Goal: Transaction & Acquisition: Purchase product/service

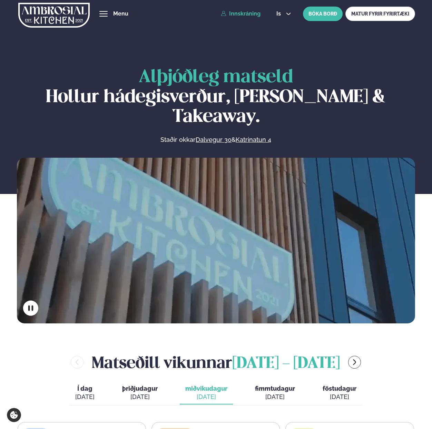
click at [249, 14] on link "Innskráning" at bounding box center [241, 14] width 40 height 6
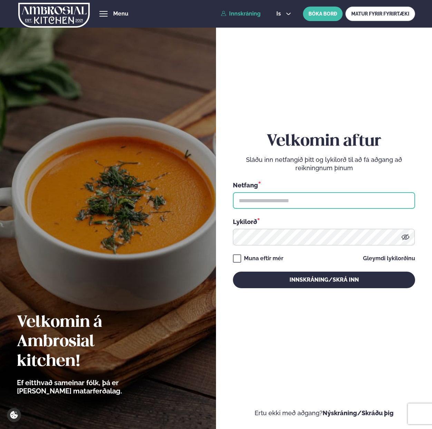
click at [262, 202] on input "text" at bounding box center [324, 200] width 182 height 17
click at [254, 199] on input "**********" at bounding box center [324, 200] width 182 height 17
type input "**********"
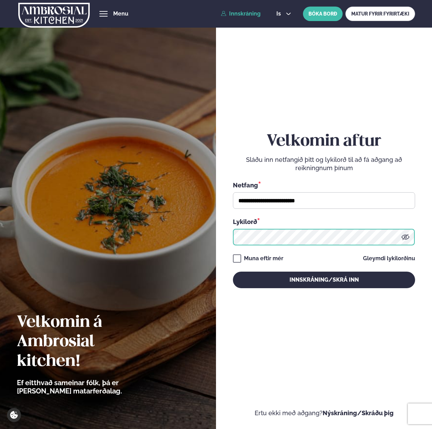
click at [233, 272] on button "Innskráning/Skrá inn" at bounding box center [324, 280] width 182 height 17
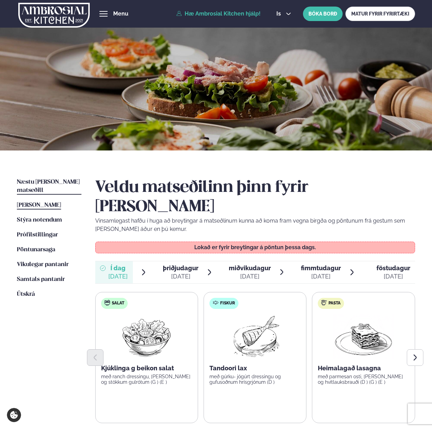
click at [52, 182] on span "Næstu [PERSON_NAME] matseðill" at bounding box center [48, 186] width 63 height 14
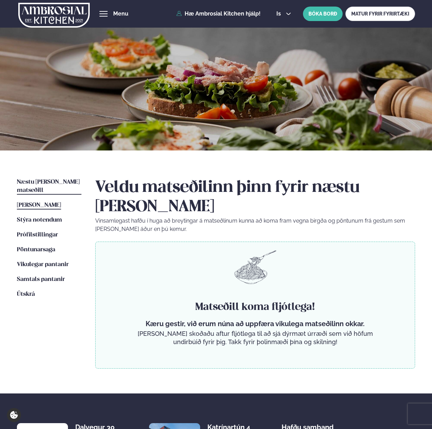
click at [50, 202] on span "[PERSON_NAME]" at bounding box center [39, 205] width 44 height 6
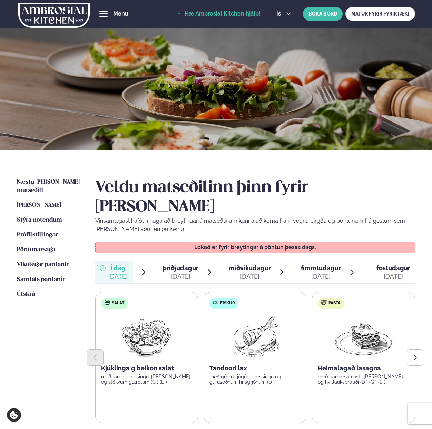
click at [167, 264] on span "þriðjudagur" at bounding box center [181, 267] width 36 height 7
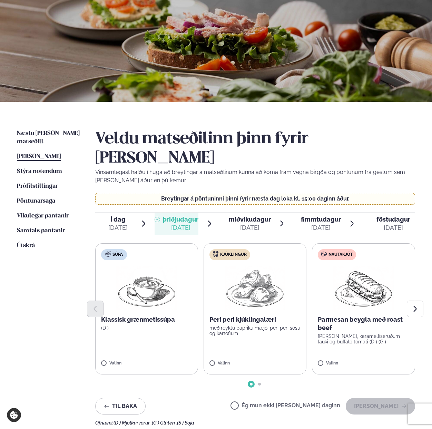
scroll to position [56, 0]
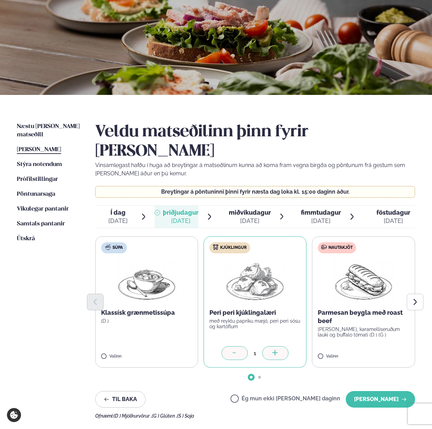
click at [271, 346] on div at bounding box center [275, 353] width 26 height 14
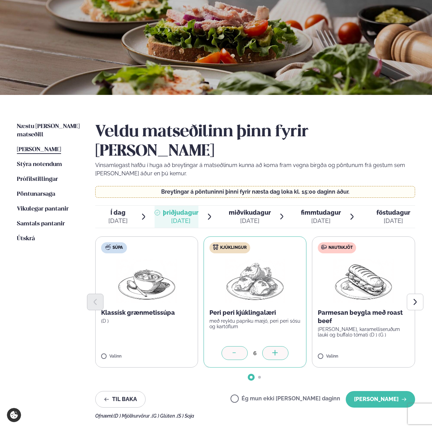
click at [271, 346] on div at bounding box center [275, 353] width 26 height 14
click at [382, 350] on icon at bounding box center [384, 353] width 7 height 7
click at [417, 298] on icon "Next slide" at bounding box center [415, 302] width 8 height 8
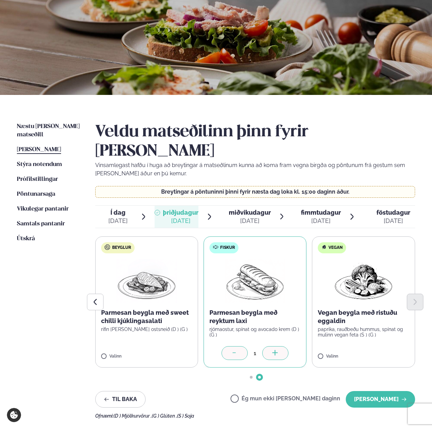
click at [282, 346] on div at bounding box center [275, 353] width 26 height 14
click at [363, 391] on button "[PERSON_NAME]" at bounding box center [380, 399] width 69 height 17
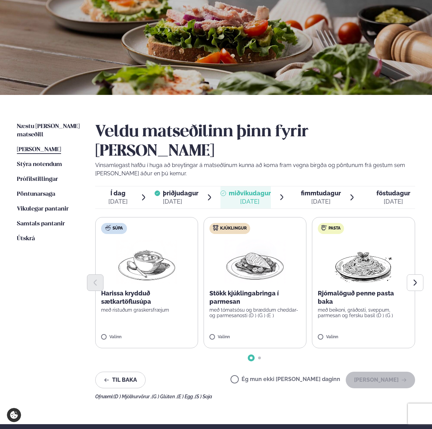
click at [318, 189] on span "fimmtudagur" at bounding box center [321, 192] width 40 height 7
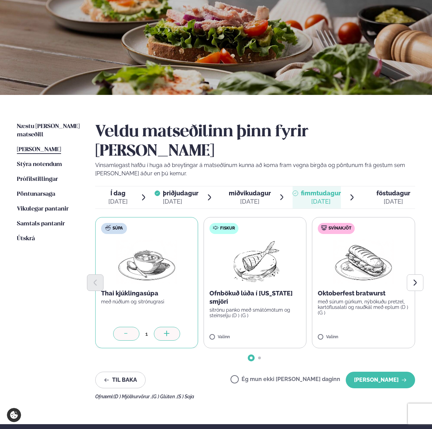
click at [169, 331] on icon at bounding box center [167, 334] width 7 height 7
click at [386, 331] on icon at bounding box center [384, 334] width 7 height 7
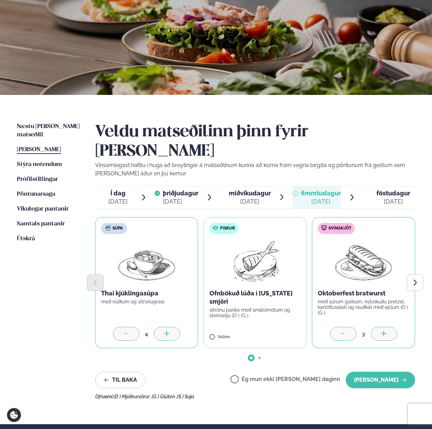
click at [386, 331] on icon at bounding box center [384, 334] width 7 height 7
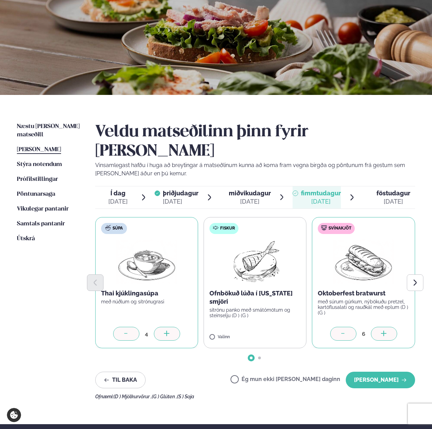
click at [386, 331] on icon at bounding box center [384, 334] width 7 height 7
click at [374, 372] on button "[PERSON_NAME]" at bounding box center [380, 380] width 69 height 17
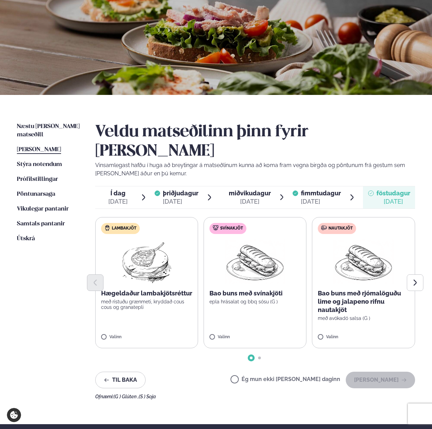
scroll to position [0, 0]
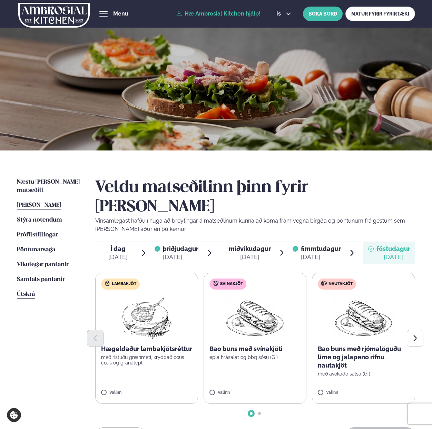
click at [26, 291] on span "Útskrá" at bounding box center [26, 294] width 18 height 6
